Goal: Information Seeking & Learning: Learn about a topic

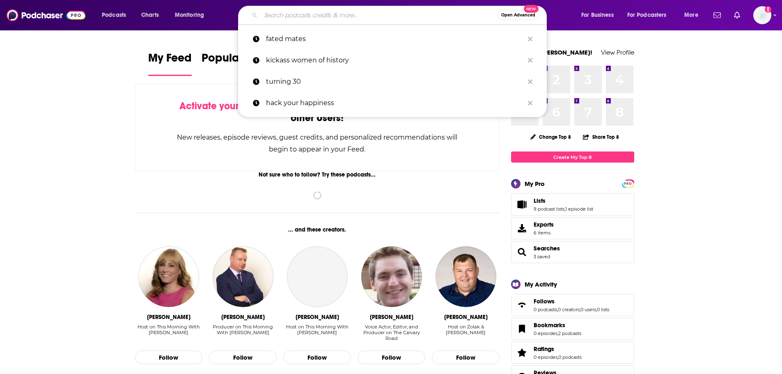
click at [316, 18] on input "Search podcasts, credits, & more..." at bounding box center [379, 15] width 237 height 13
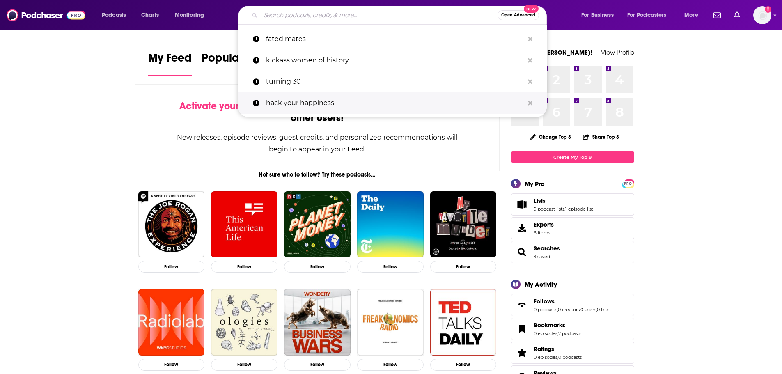
click at [312, 104] on p "hack your happiness" at bounding box center [395, 102] width 258 height 21
type input "hack your happiness"
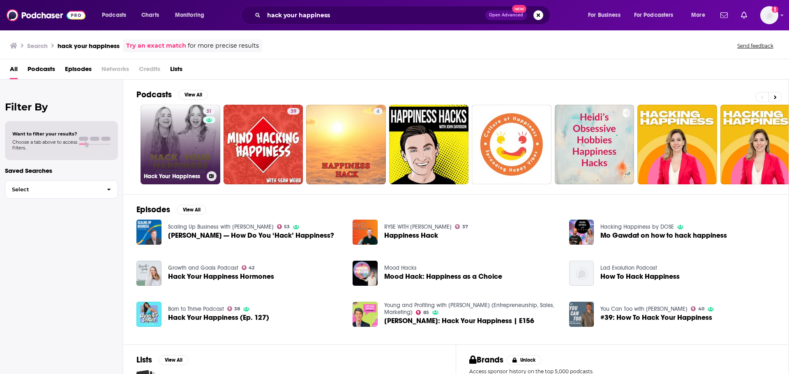
click at [183, 150] on link "31 Hack Your Happiness" at bounding box center [180, 145] width 80 height 80
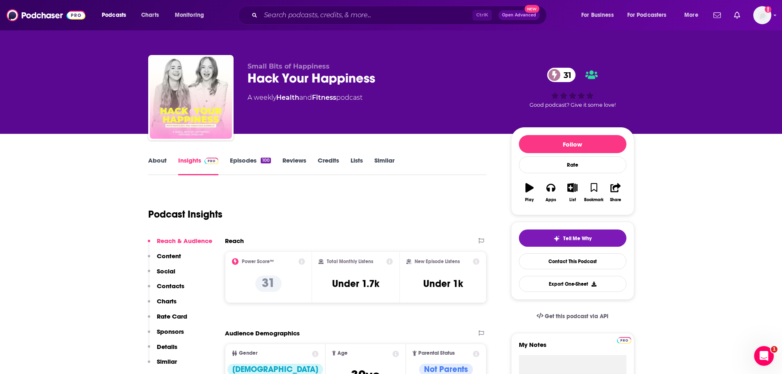
drag, startPoint x: 275, startPoint y: 262, endPoint x: 295, endPoint y: 263, distance: 20.2
click at [275, 261] on div "Power Score™" at bounding box center [269, 261] width 74 height 7
click at [297, 262] on div "Power Score™" at bounding box center [269, 261] width 74 height 7
click at [299, 262] on icon at bounding box center [302, 261] width 7 height 7
drag, startPoint x: 254, startPoint y: 186, endPoint x: 273, endPoint y: 190, distance: 19.3
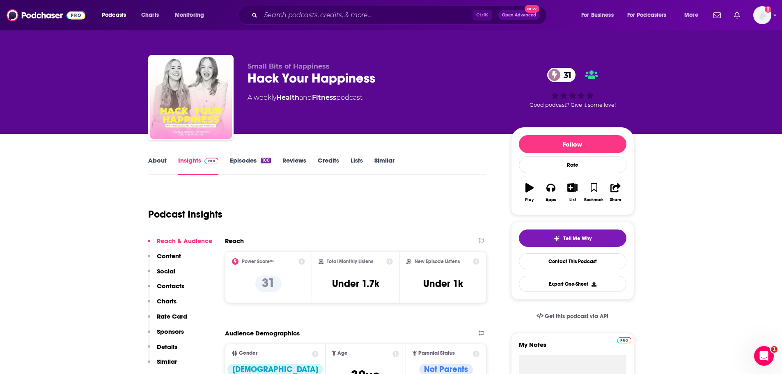
click at [301, 261] on icon at bounding box center [302, 261] width 7 height 7
drag, startPoint x: 317, startPoint y: 225, endPoint x: 306, endPoint y: 225, distance: 11.1
click at [303, 262] on icon at bounding box center [302, 261] width 7 height 7
drag, startPoint x: 257, startPoint y: 186, endPoint x: 296, endPoint y: 234, distance: 62.0
click at [302, 261] on icon at bounding box center [302, 261] width 7 height 7
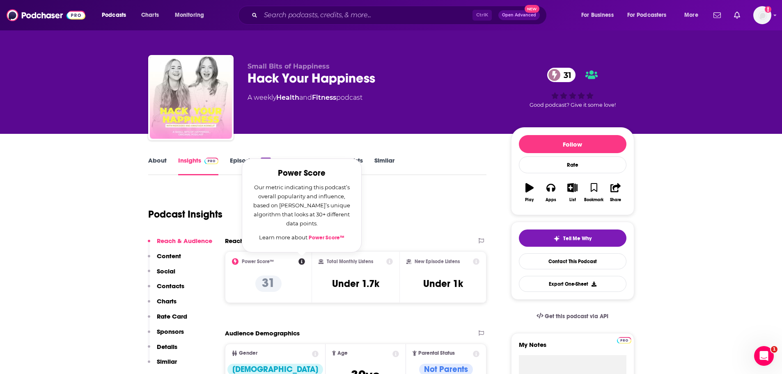
click at [333, 237] on link "Power Score™" at bounding box center [327, 237] width 36 height 7
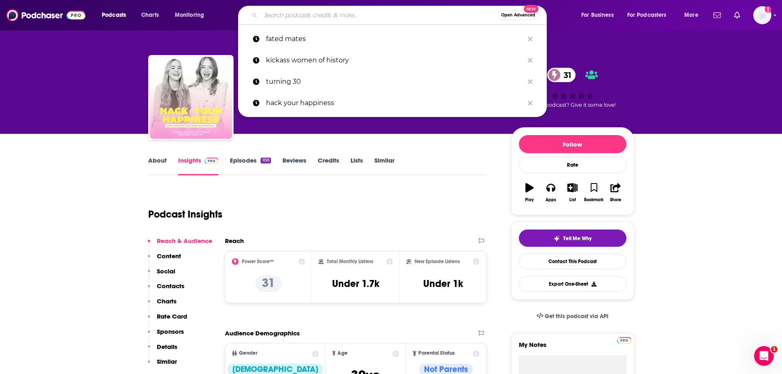
click at [294, 9] on input "Search podcasts, credits, & more..." at bounding box center [379, 15] width 237 height 13
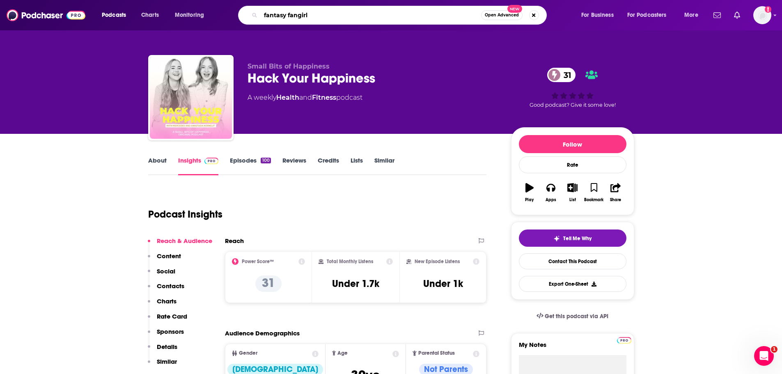
type input "fantasy fangirls"
